Goal: Task Accomplishment & Management: Use online tool/utility

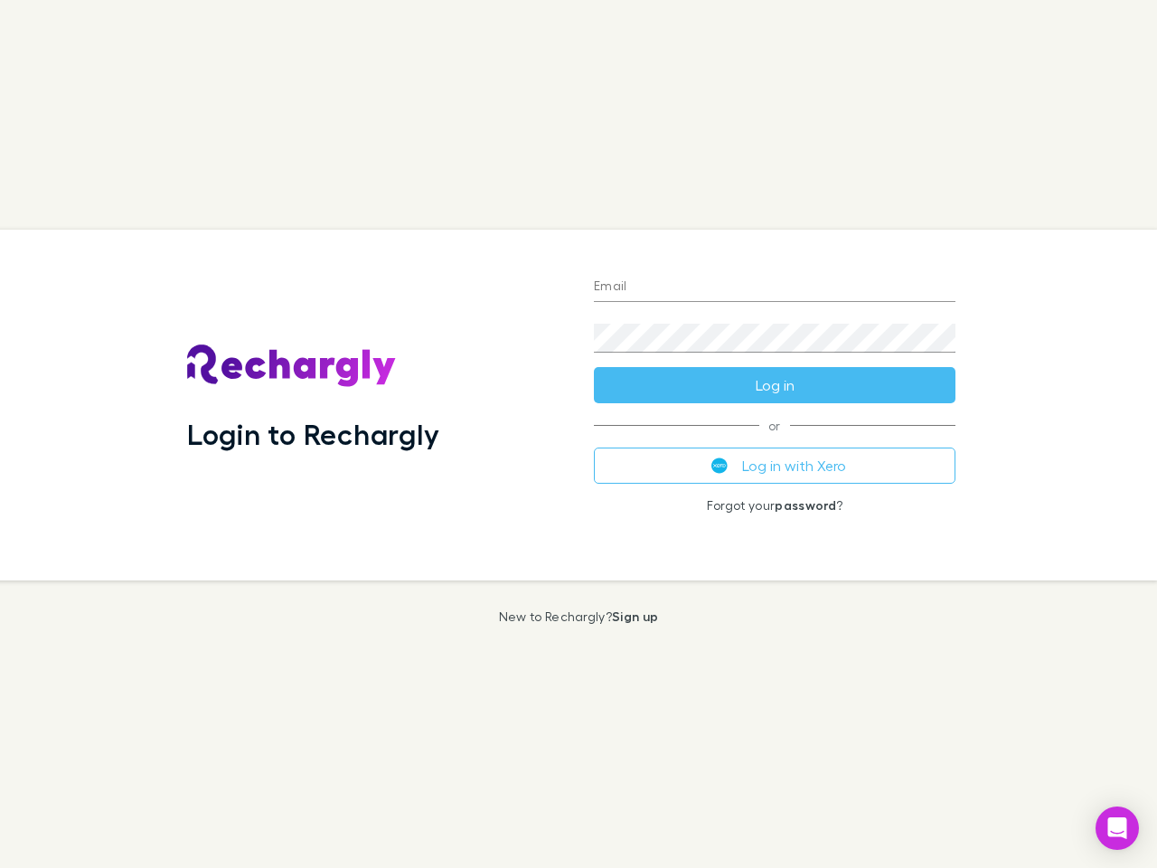
click at [578, 434] on div "Login to Rechargly" at bounding box center [376, 405] width 407 height 351
click at [775, 287] on input "Email" at bounding box center [775, 287] width 362 height 29
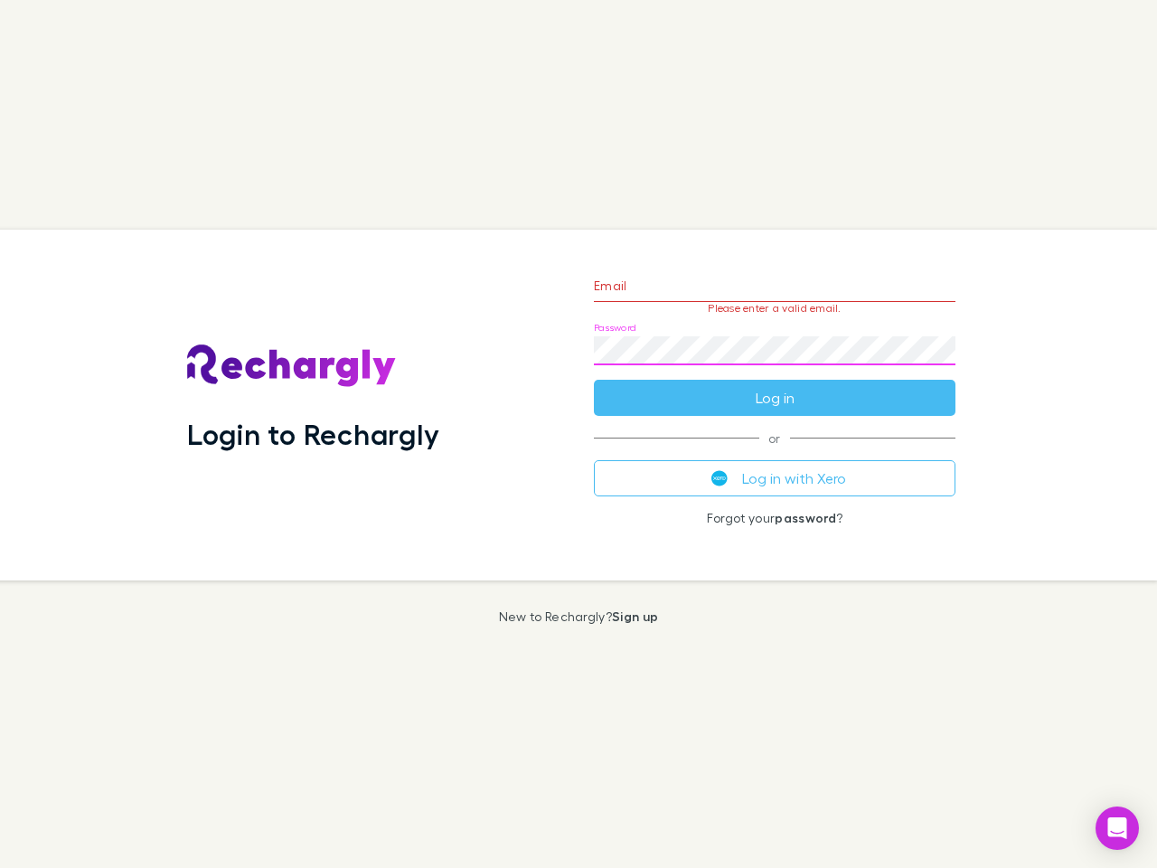
click at [775, 385] on form "Email Please enter a valid email. Password Log in" at bounding box center [775, 336] width 362 height 157
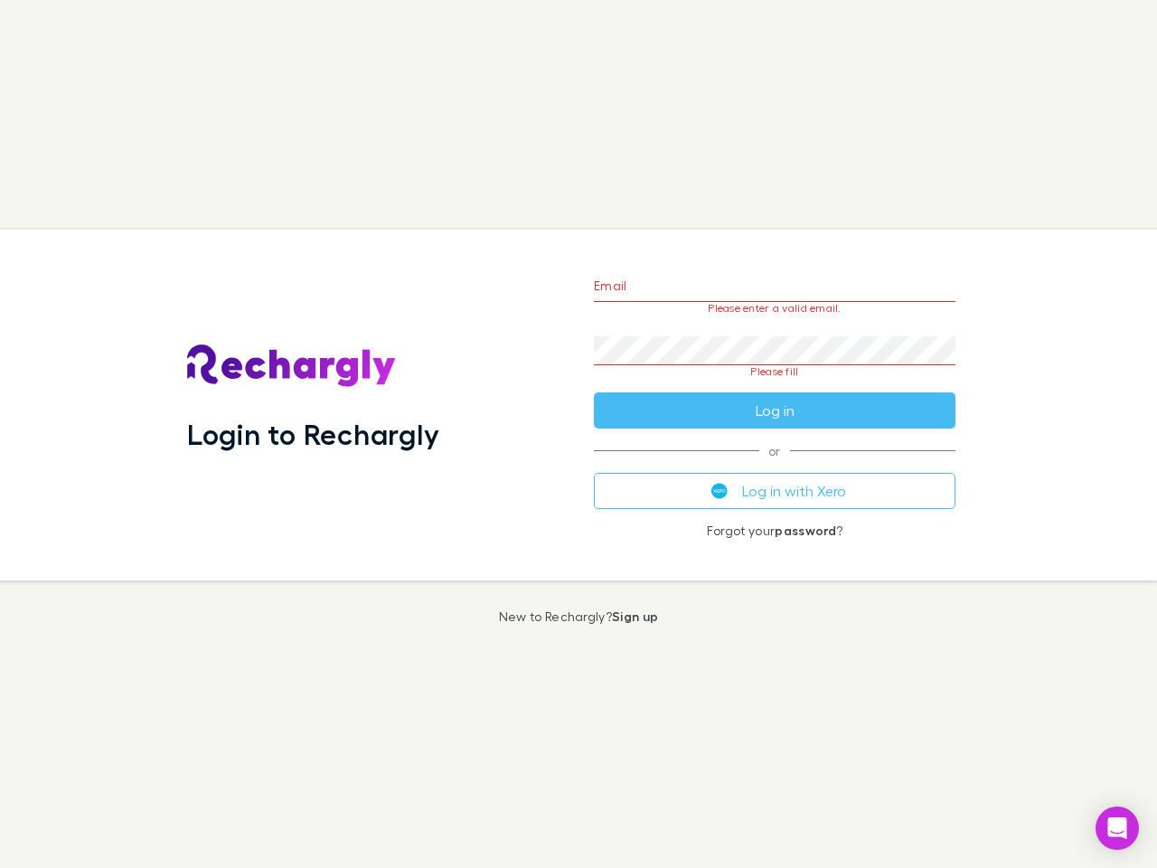
click at [775, 465] on div "Email Please enter a valid email. Password Please fill Log in or Log in with Xe…" at bounding box center [774, 405] width 390 height 351
click at [1117, 828] on icon "Open Intercom Messenger" at bounding box center [1117, 828] width 19 height 22
